Goal: Transaction & Acquisition: Download file/media

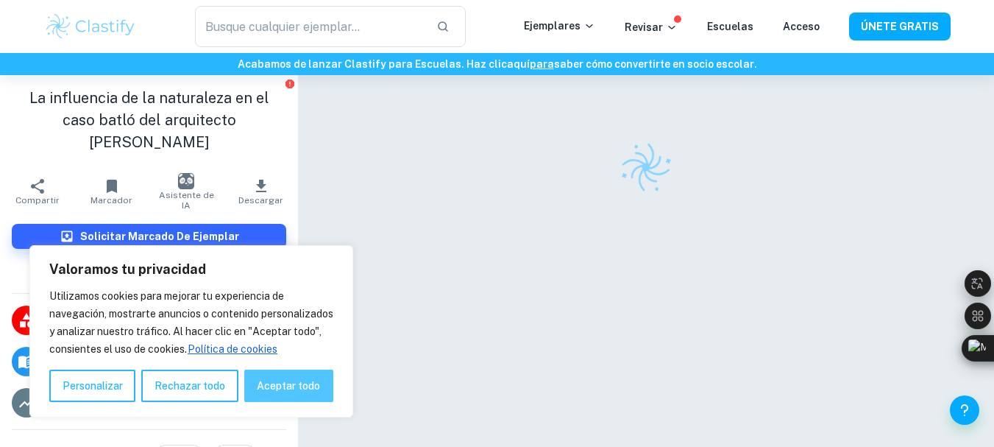
click at [315, 385] on font "Aceptar todo" at bounding box center [288, 386] width 63 height 12
checkbox input "true"
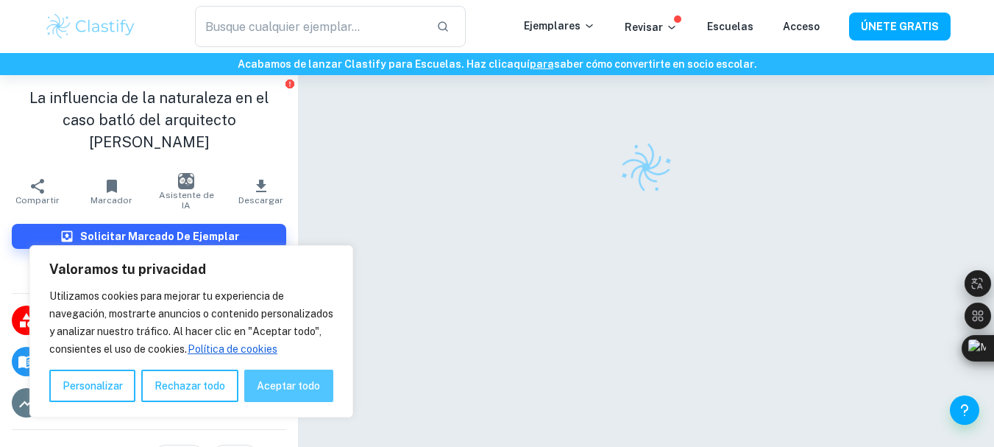
checkbox input "true"
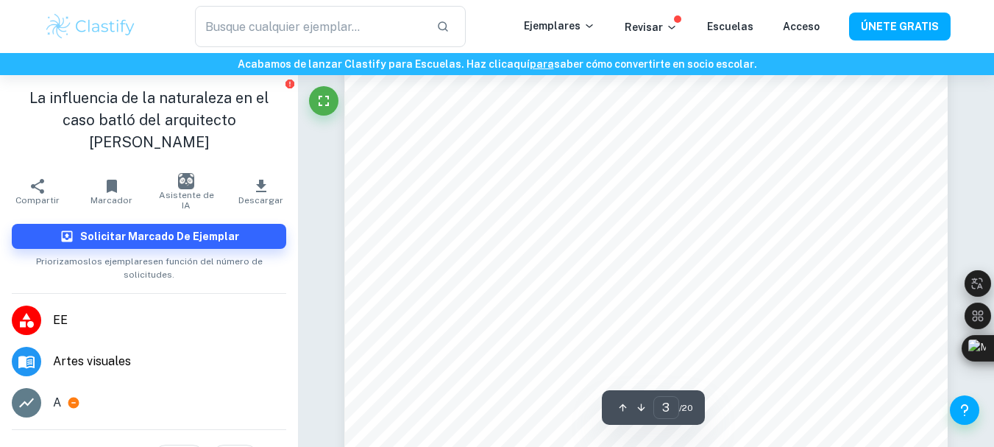
scroll to position [2061, 0]
type input "5"
click at [263, 171] on button "Descargar" at bounding box center [261, 191] width 74 height 41
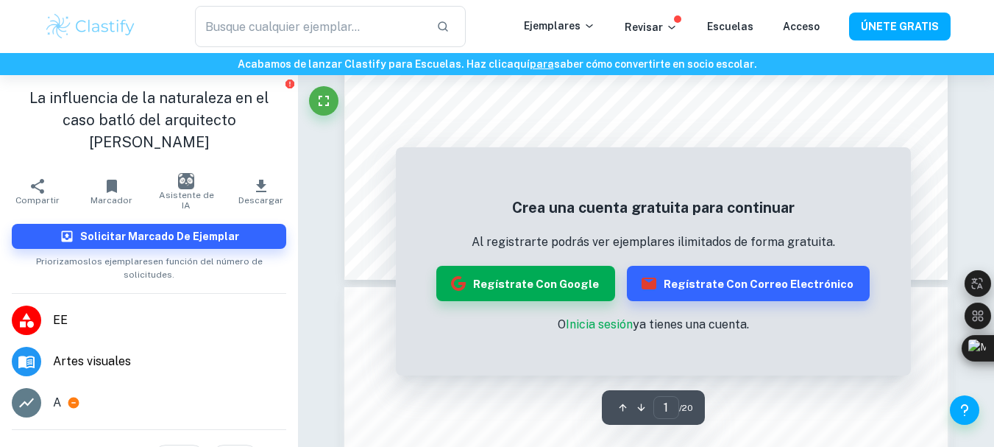
scroll to position [810, 0]
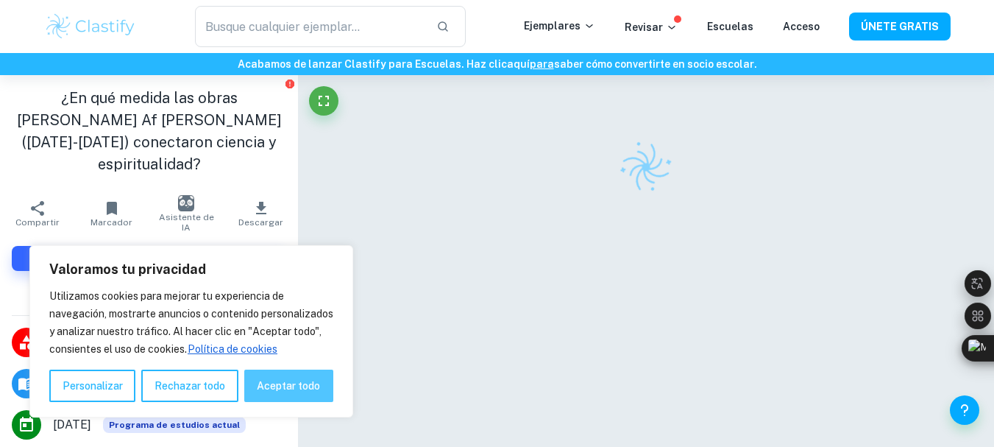
click at [292, 397] on button "Aceptar todo" at bounding box center [288, 385] width 89 height 32
checkbox input "true"
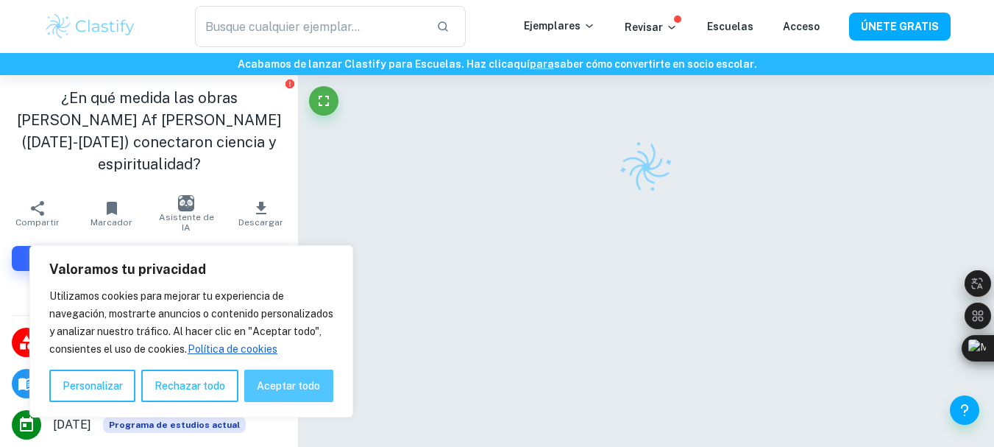
checkbox input "true"
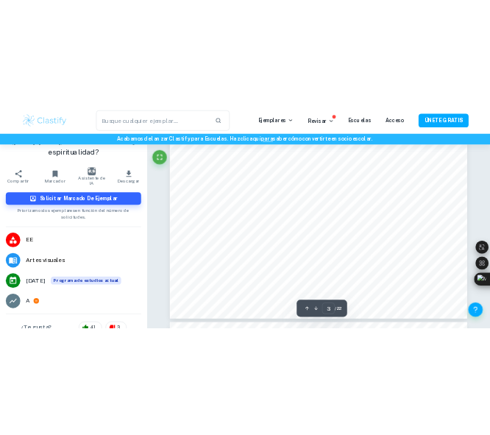
scroll to position [2243, 0]
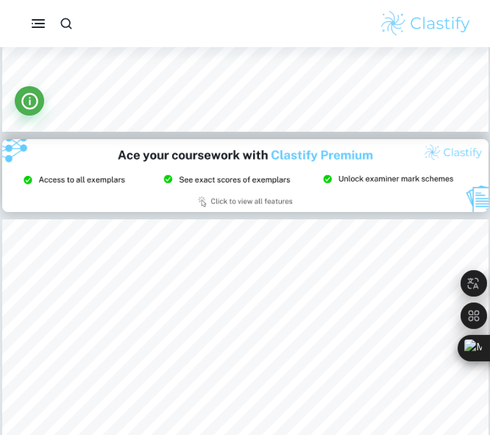
type input "2"
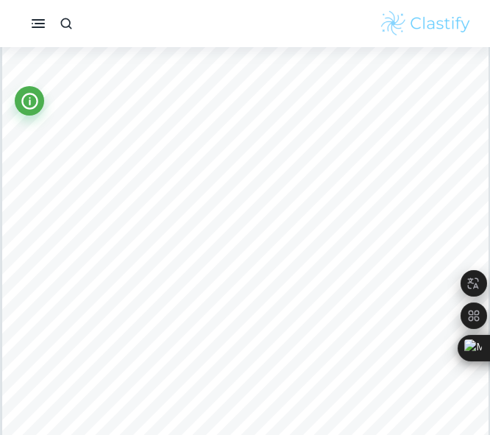
scroll to position [809, 0]
